Goal: Task Accomplishment & Management: Manage account settings

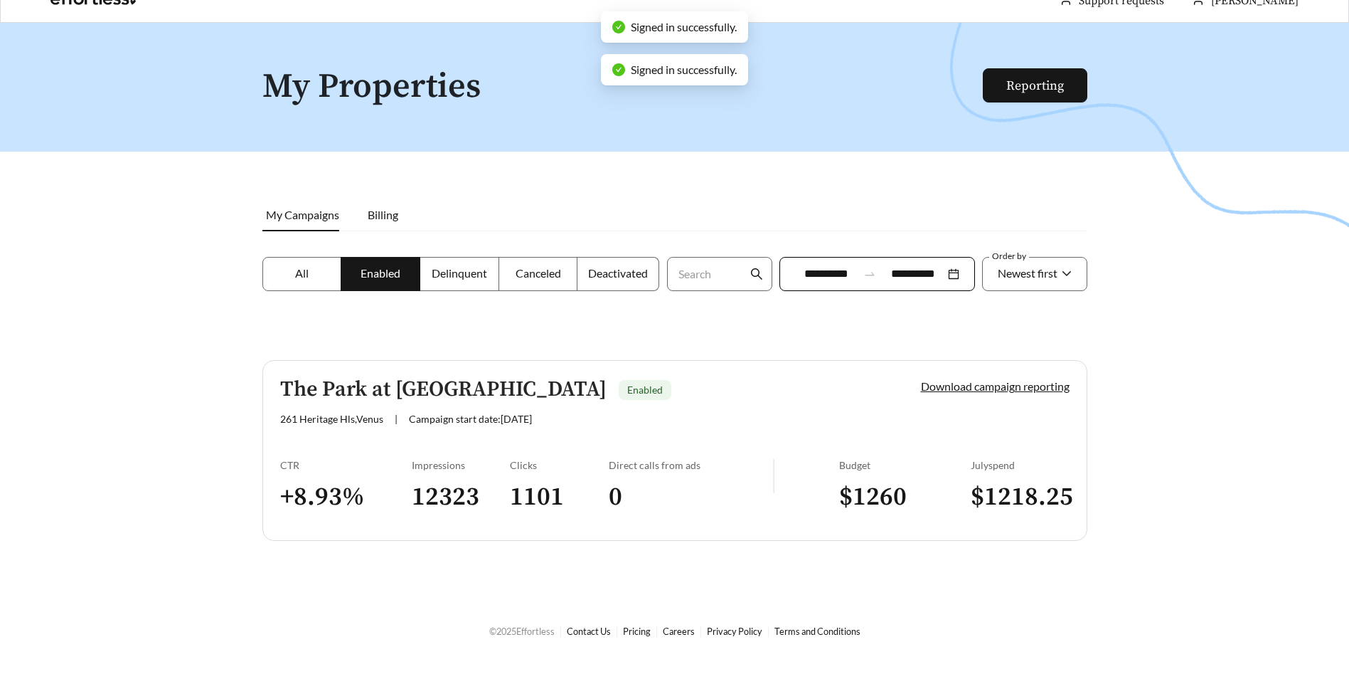
scroll to position [46, 0]
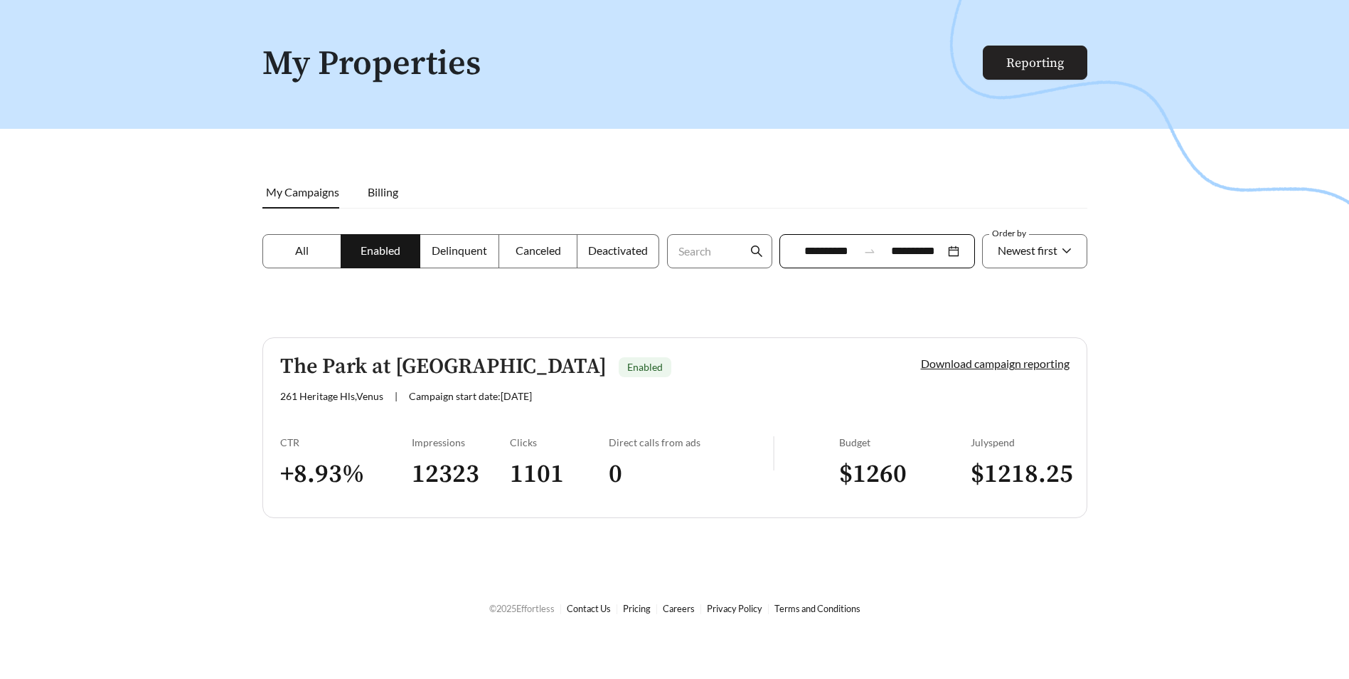
click at [1033, 65] on link "Reporting" at bounding box center [1035, 63] width 58 height 16
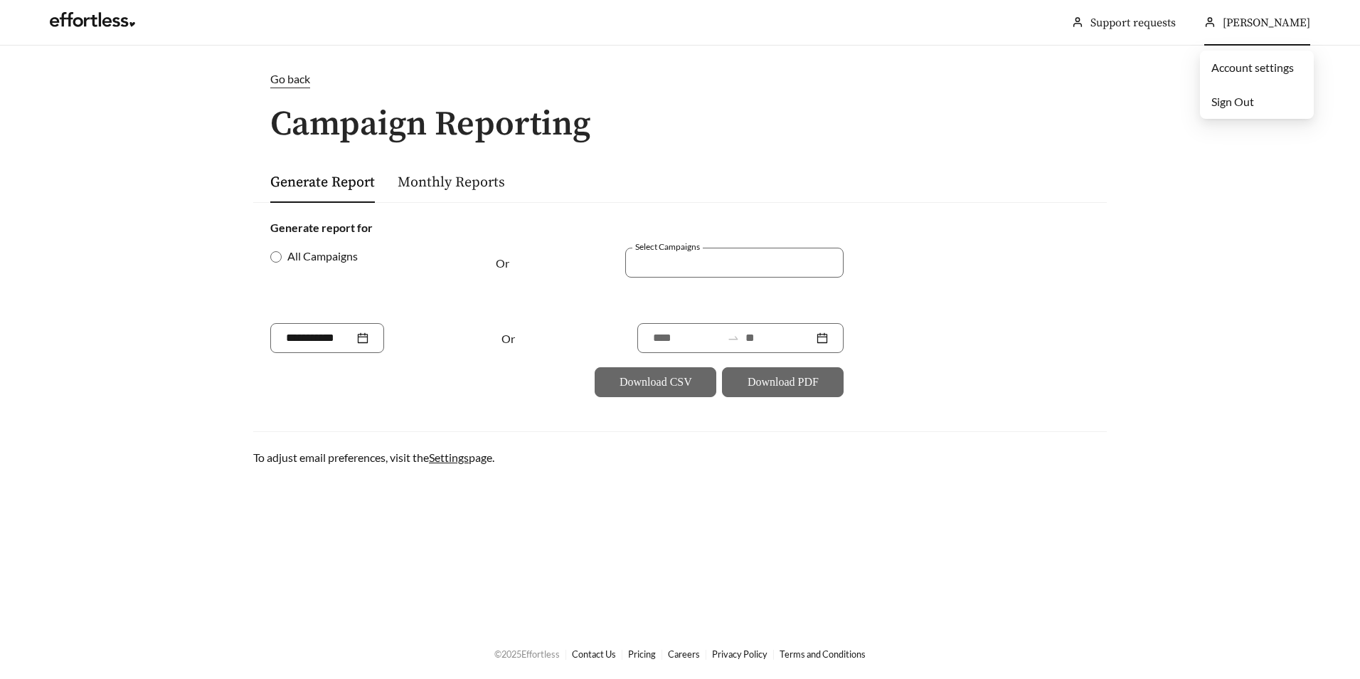
click at [1236, 17] on span "[PERSON_NAME]" at bounding box center [1266, 23] width 87 height 14
click at [1218, 70] on link "Account settings" at bounding box center [1252, 67] width 83 height 14
